Goal: Transaction & Acquisition: Purchase product/service

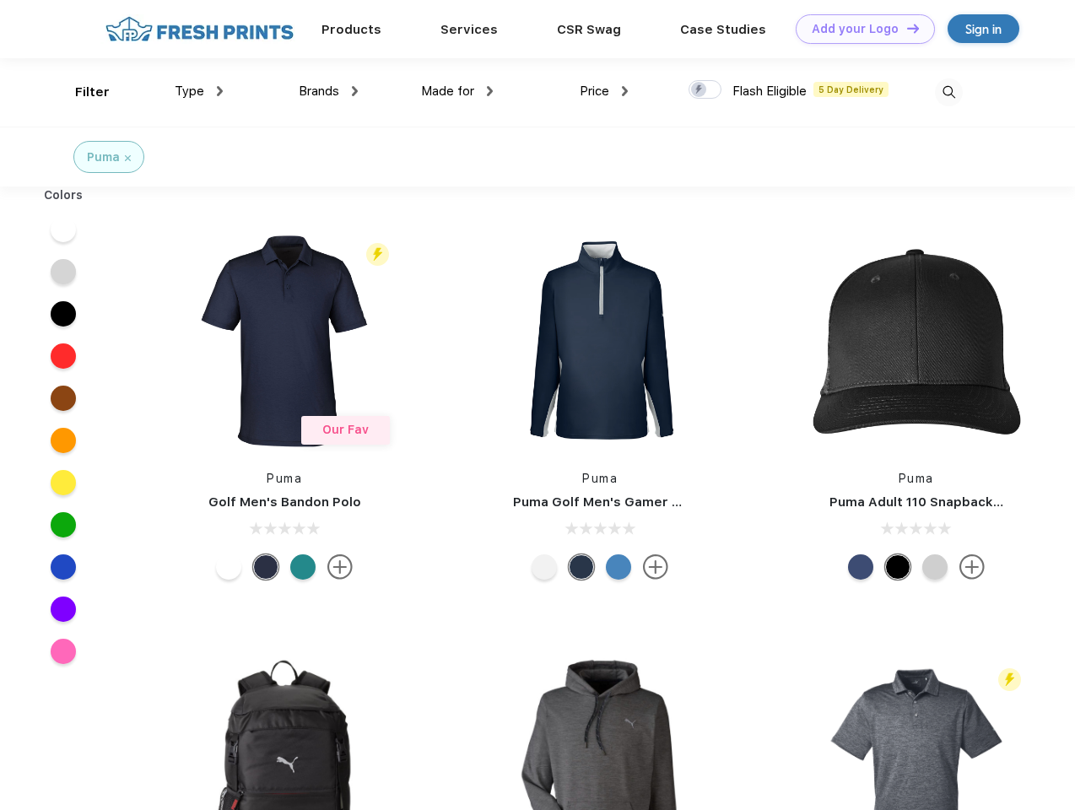
scroll to position [1, 0]
click at [859, 29] on link "Add your Logo Design Tool" at bounding box center [865, 29] width 139 height 30
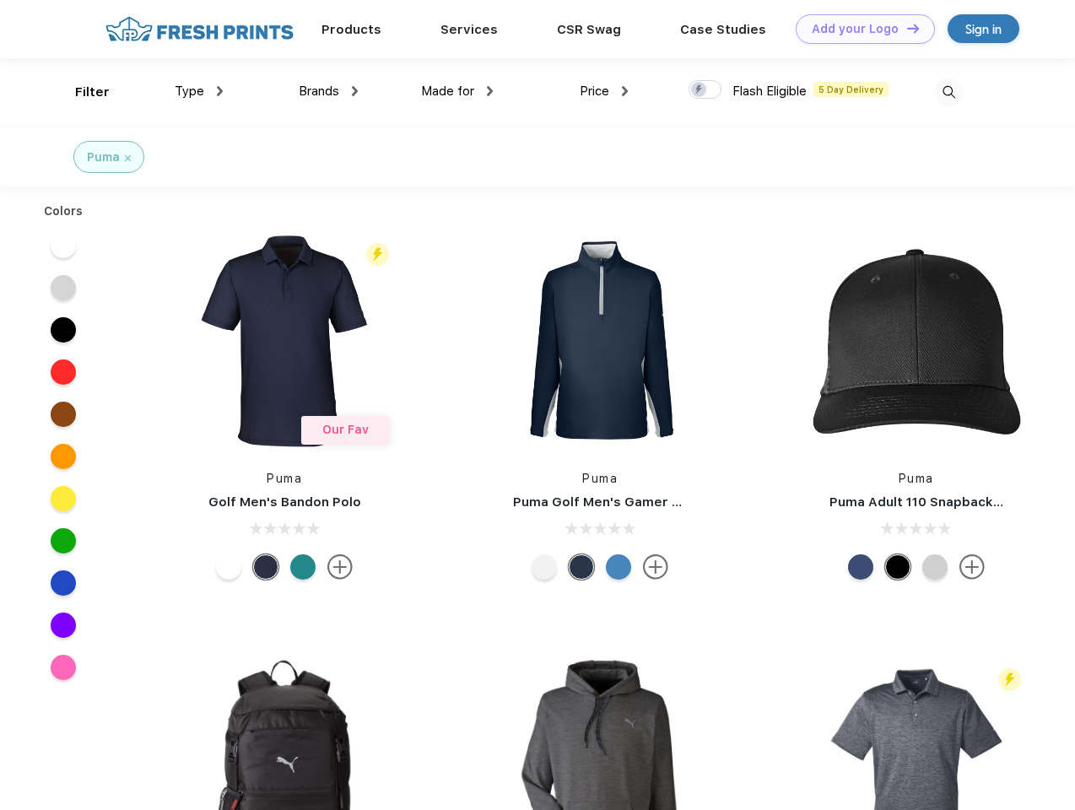
click at [0, 0] on div "Design Tool" at bounding box center [0, 0] width 0 height 0
click at [906, 28] on link "Add your Logo Design Tool" at bounding box center [865, 29] width 139 height 30
click at [81, 92] on div "Filter" at bounding box center [92, 92] width 35 height 19
click at [199, 91] on span "Type" at bounding box center [190, 91] width 30 height 15
click at [328, 91] on span "Brands" at bounding box center [319, 91] width 41 height 15
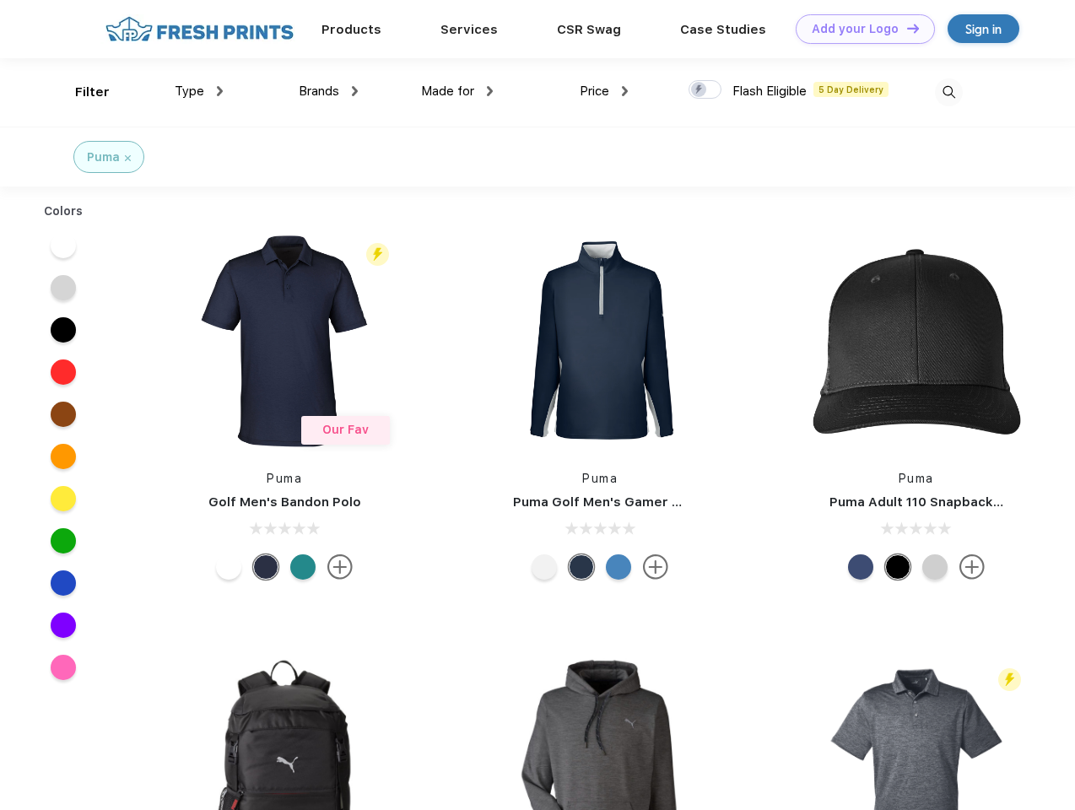
click at [457, 91] on span "Made for" at bounding box center [447, 91] width 53 height 15
click at [604, 91] on span "Price" at bounding box center [595, 91] width 30 height 15
click at [706, 90] on div at bounding box center [705, 89] width 33 height 19
click at [700, 90] on input "checkbox" at bounding box center [694, 84] width 11 height 11
click at [949, 92] on img at bounding box center [949, 92] width 28 height 28
